Goal: Find specific page/section: Find specific page/section

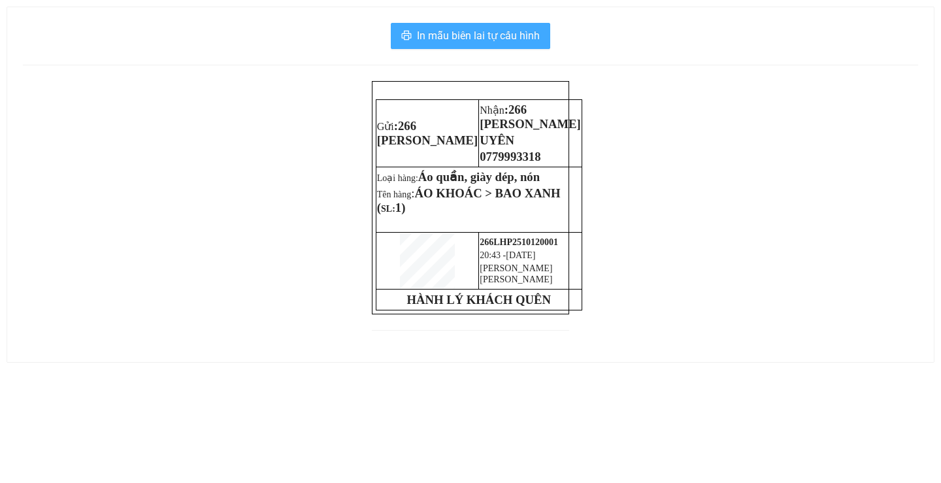
click at [455, 37] on span "In mẫu biên lai tự cấu hình" at bounding box center [478, 35] width 123 height 16
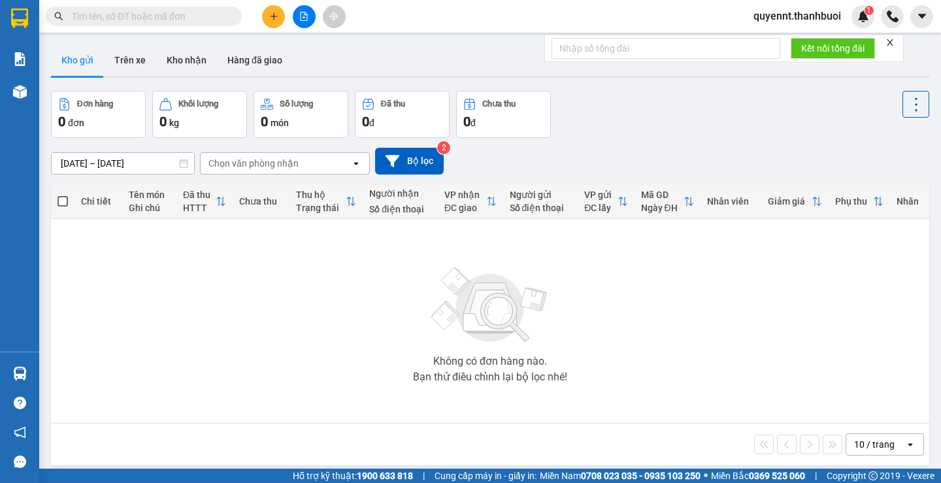
click at [740, 99] on div "Đơn hàng 0 đơn Khối lượng 0 kg Số lượng 0 món Đã thu 0 đ Chưa thu 0 đ" at bounding box center [490, 114] width 878 height 47
